Goal: Check status: Check status

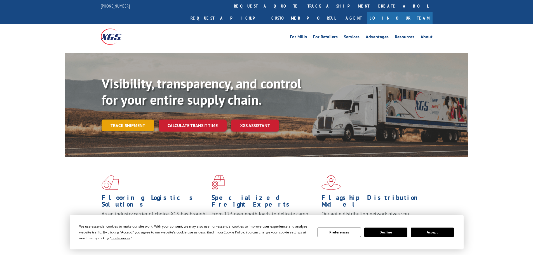
click at [137, 119] on link "Track shipment" at bounding box center [128, 125] width 53 height 12
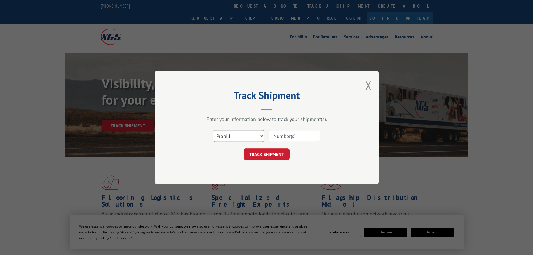
click at [241, 135] on select "Select category... Probill BOL PO" at bounding box center [238, 136] width 51 height 12
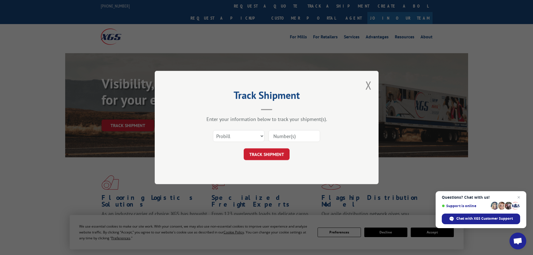
click at [303, 138] on input at bounding box center [294, 136] width 51 height 12
type input "17450279"
click at [272, 154] on button "TRACK SHIPMENT" at bounding box center [267, 154] width 46 height 12
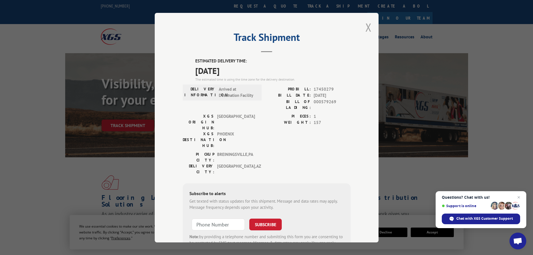
click at [368, 30] on button "Close modal" at bounding box center [368, 27] width 6 height 15
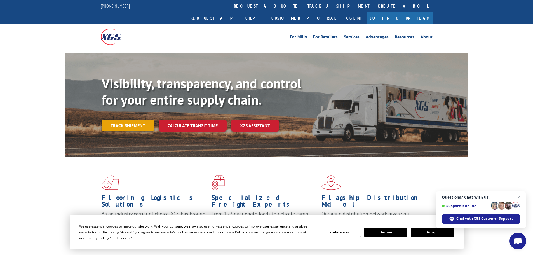
click at [137, 119] on link "Track shipment" at bounding box center [128, 125] width 53 height 12
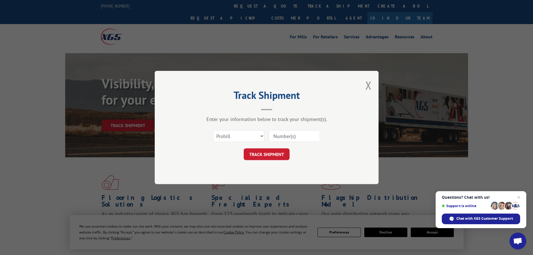
click at [290, 137] on input at bounding box center [294, 136] width 51 height 12
type input "17450279"
click at [265, 155] on button "TRACK SHIPMENT" at bounding box center [267, 154] width 46 height 12
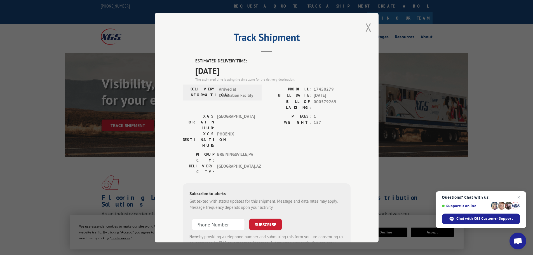
click at [365, 30] on button "Close modal" at bounding box center [368, 27] width 6 height 15
